Goal: Information Seeking & Learning: Learn about a topic

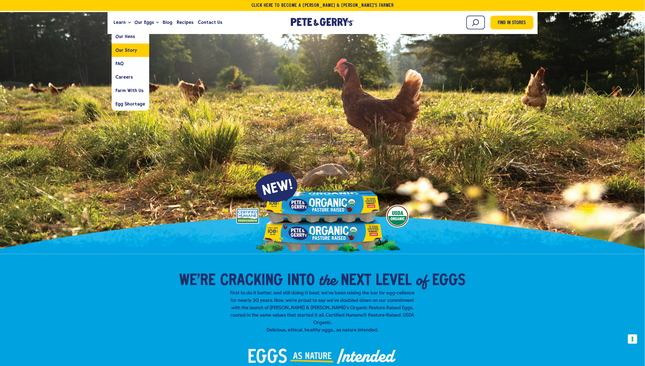
click at [125, 49] on span "Our Story" at bounding box center [126, 49] width 21 height 5
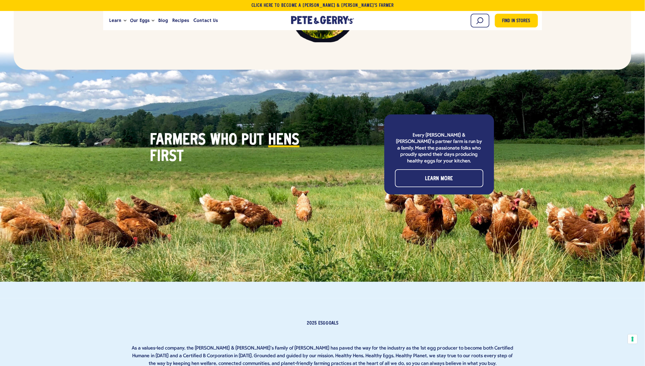
scroll to position [1597, 0]
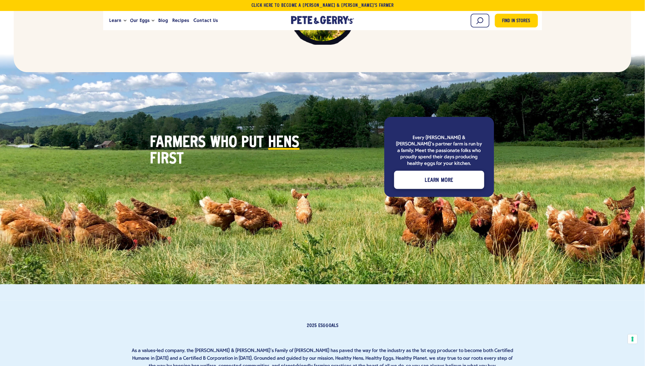
click at [442, 172] on div "Learn More" at bounding box center [439, 181] width 88 height 18
click at [443, 176] on span "Learn More" at bounding box center [439, 180] width 29 height 9
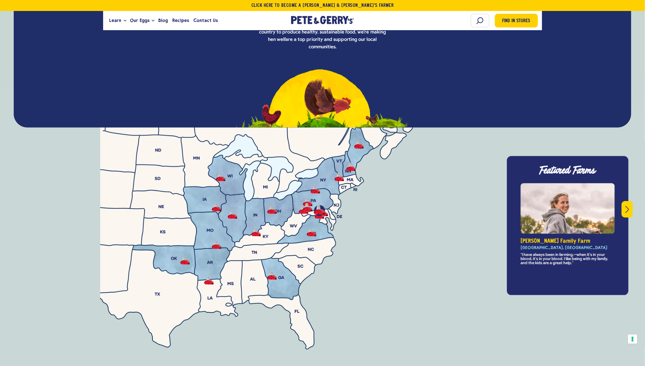
scroll to position [1950, 0]
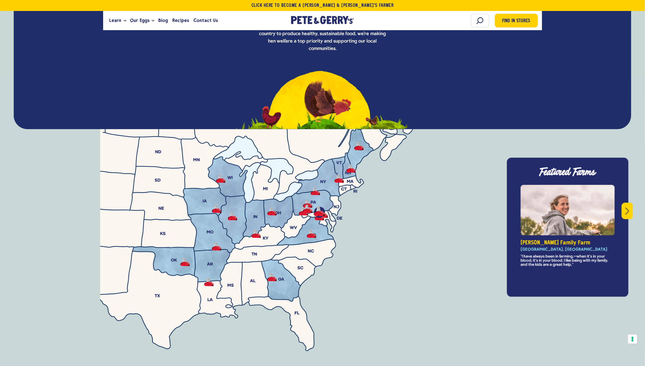
click at [622, 203] on button "Next" at bounding box center [627, 211] width 11 height 16
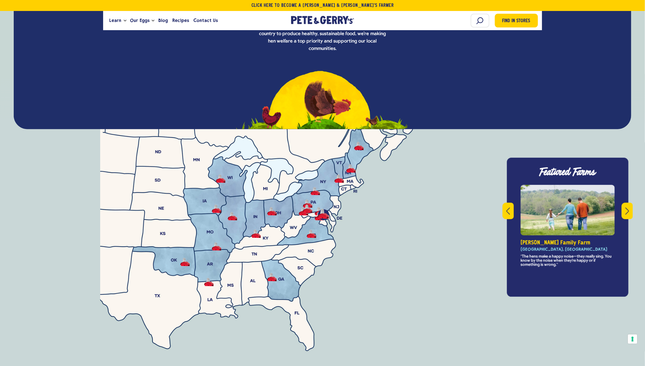
click at [622, 203] on button "Next" at bounding box center [627, 211] width 11 height 16
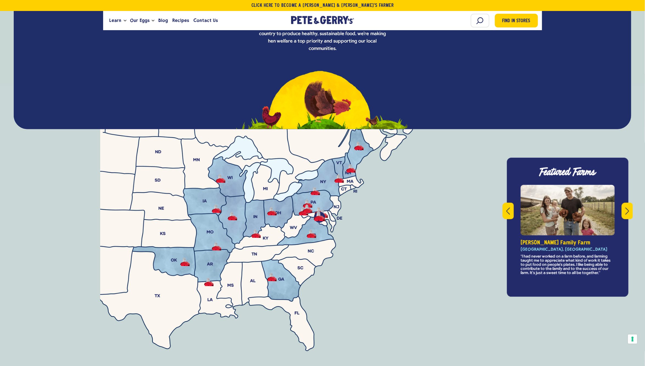
click at [622, 203] on button "Next" at bounding box center [627, 211] width 11 height 16
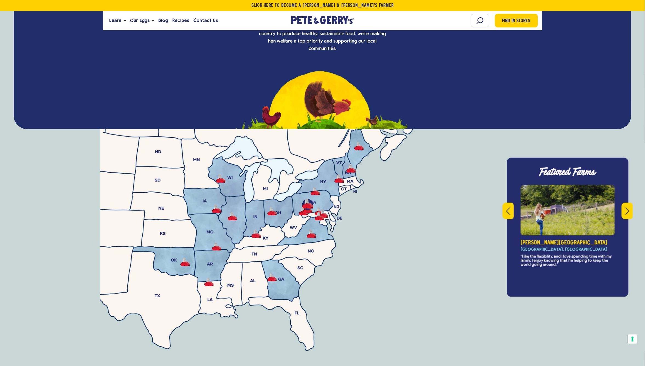
click at [624, 203] on button "Next" at bounding box center [627, 211] width 11 height 16
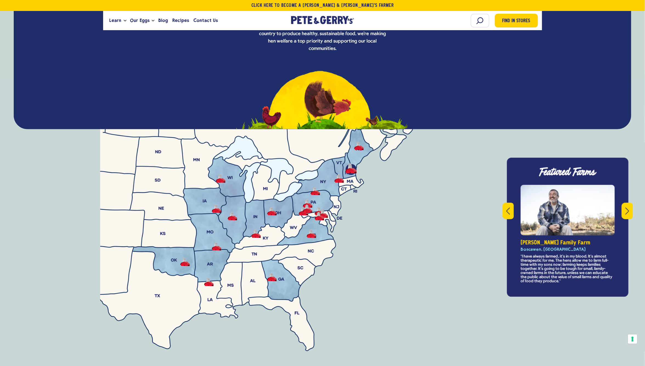
click at [624, 203] on button "Next" at bounding box center [627, 211] width 11 height 16
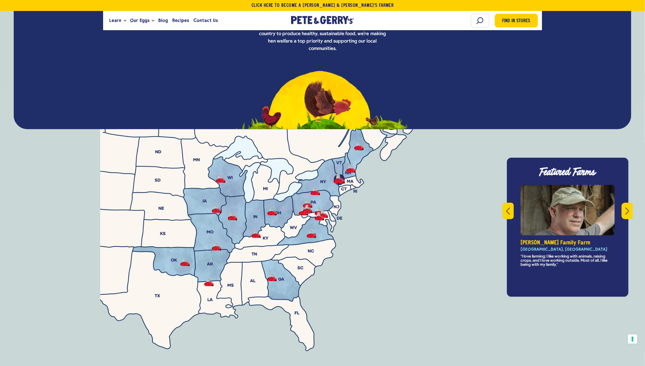
click at [624, 203] on button "Next" at bounding box center [627, 211] width 11 height 16
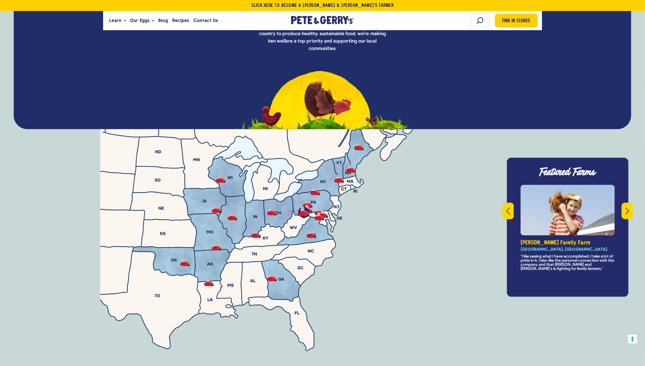
click at [624, 203] on button "Next" at bounding box center [627, 211] width 11 height 16
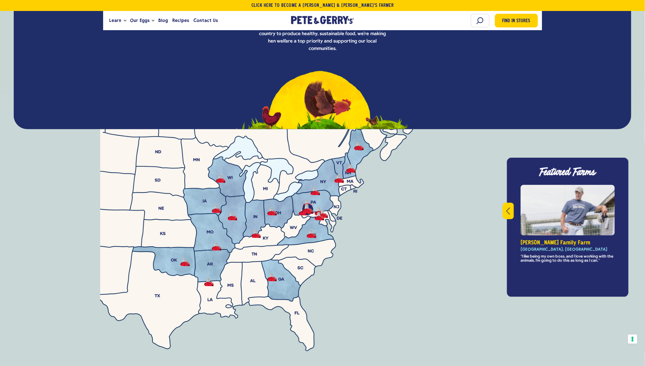
click at [622, 193] on div "Featured Farms This is a carousel with rotating slides. Use Next and Previous b…" at bounding box center [568, 227] width 122 height 139
